Goal: Task Accomplishment & Management: Use online tool/utility

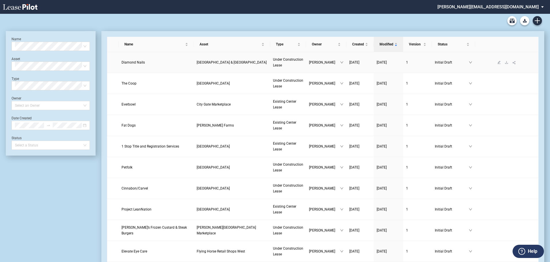
click at [229, 60] on span "[GEOGRAPHIC_DATA] & [GEOGRAPHIC_DATA]" at bounding box center [232, 62] width 70 height 4
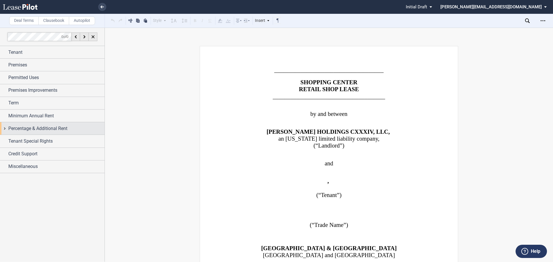
drag, startPoint x: 2, startPoint y: 126, endPoint x: 3, endPoint y: 129, distance: 3.1
click at [1, 126] on div "Percentage & Additional Rent" at bounding box center [52, 128] width 105 height 12
click at [3, 129] on div "Percentage & Additional Rent" at bounding box center [52, 128] width 105 height 12
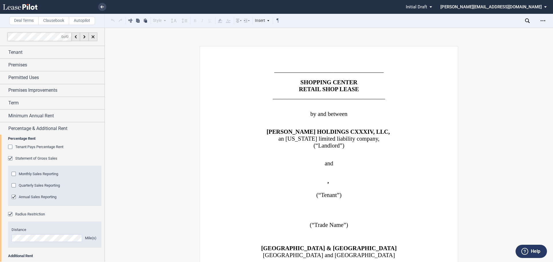
scroll to position [86, 0]
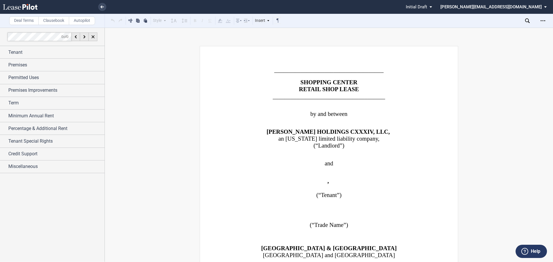
click at [34, 183] on div at bounding box center [52, 145] width 105 height 234
click at [5, 128] on div "Percentage & Additional Rent" at bounding box center [52, 128] width 105 height 12
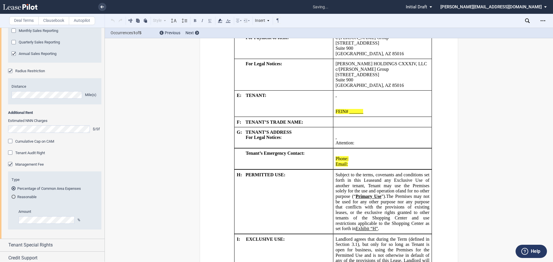
scroll to position [1160, 0]
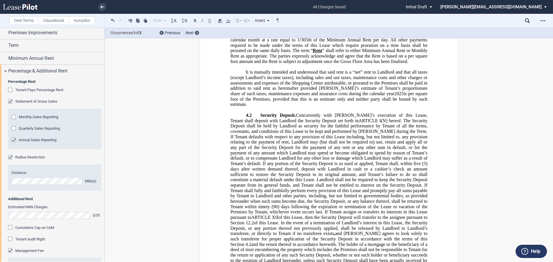
scroll to position [2773, 0]
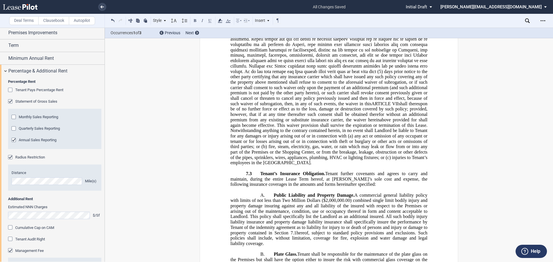
scroll to position [4702, 0]
